Goal: Use online tool/utility: Utilize a website feature to perform a specific function

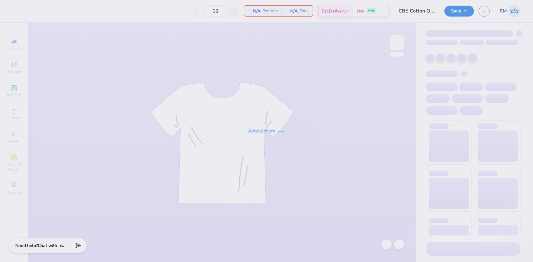
type input "12"
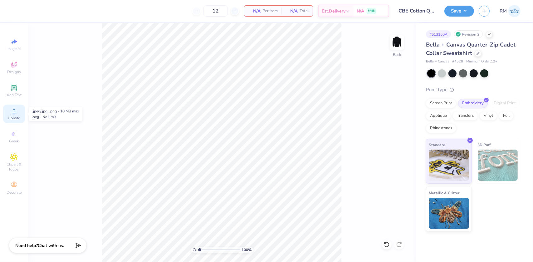
click at [18, 112] on div "Upload" at bounding box center [14, 113] width 22 height 18
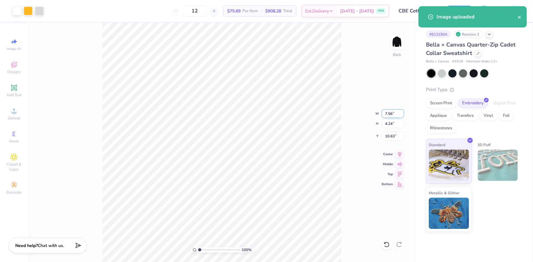
click at [391, 113] on input "7.56" at bounding box center [392, 113] width 22 height 9
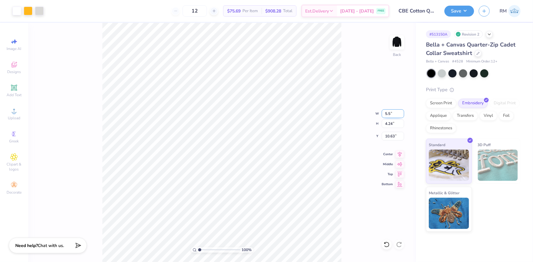
type input "5.50"
type input "3.08"
click at [392, 135] on input "11.21" at bounding box center [392, 136] width 22 height 9
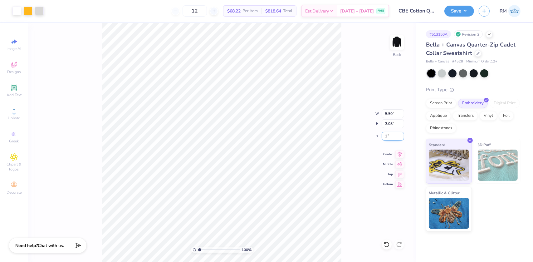
type input "3.00"
click at [457, 11] on button "Save" at bounding box center [459, 10] width 30 height 11
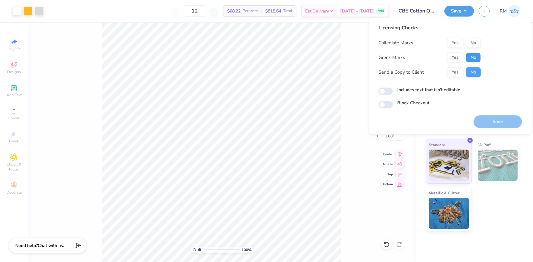
click at [475, 55] on button "No" at bounding box center [473, 57] width 15 height 10
click at [452, 40] on button "Yes" at bounding box center [455, 43] width 16 height 10
type input "1"
click at [500, 122] on button "Save" at bounding box center [497, 121] width 48 height 13
